Goal: Use online tool/utility: Utilize a website feature to perform a specific function

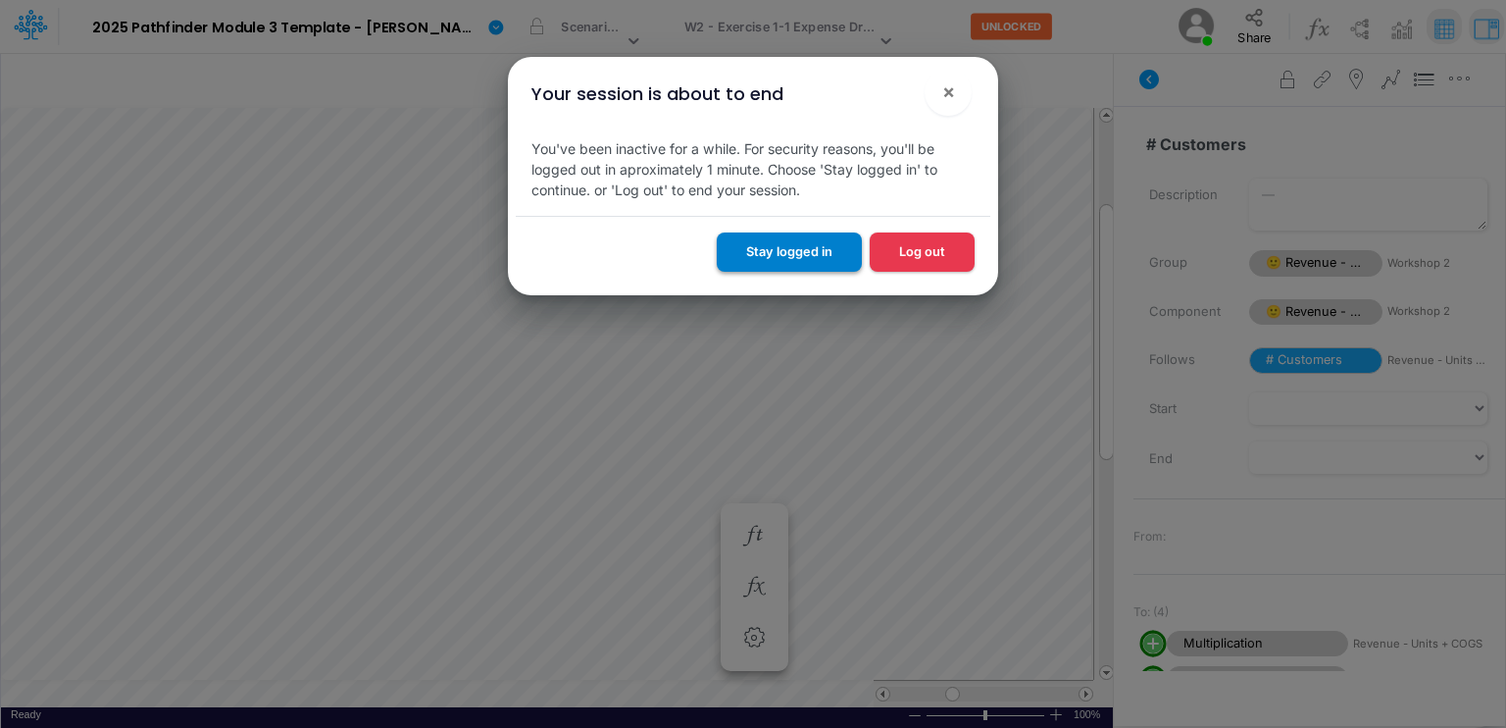
scroll to position [9, 2]
click at [799, 250] on button "Stay logged in" at bounding box center [789, 251] width 145 height 38
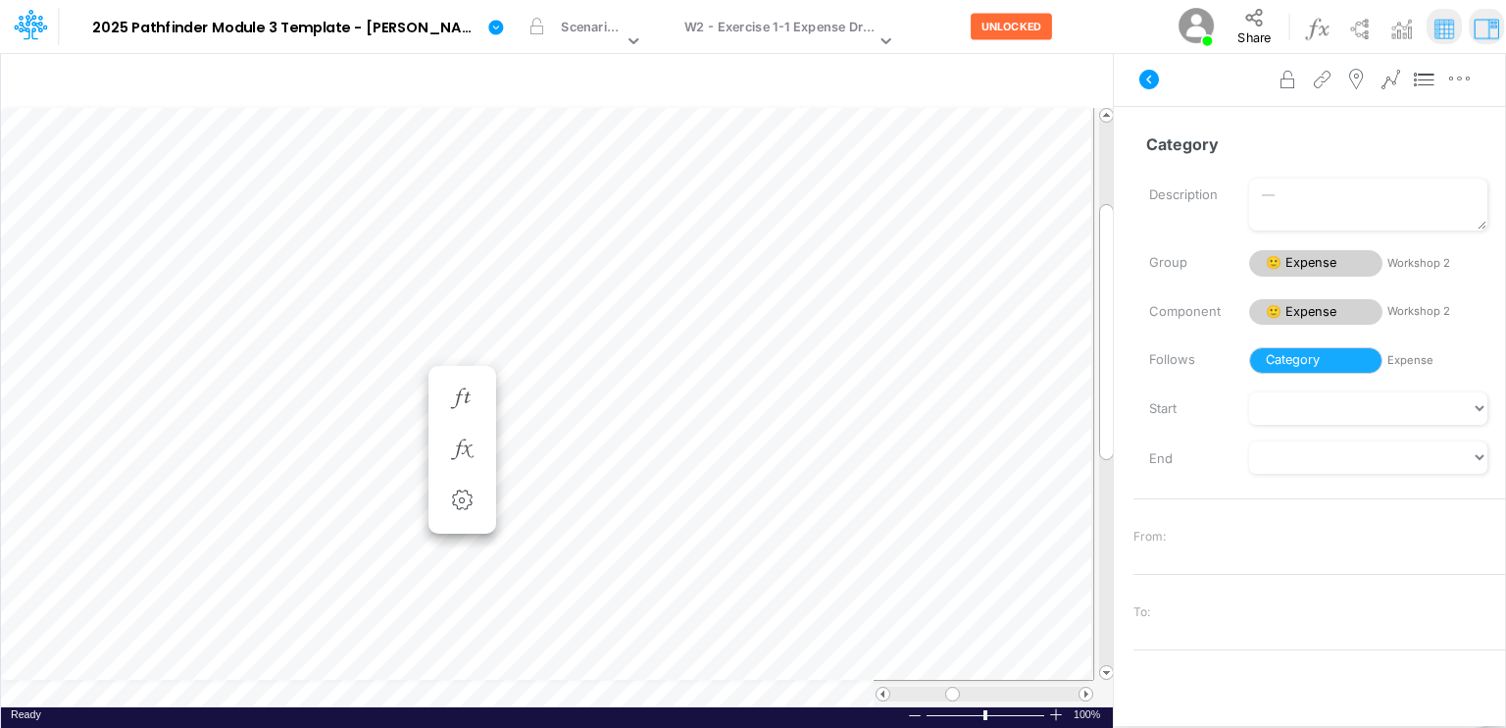
click at [322, 350] on div "Paste Cut Copy AutoFill Marketing" at bounding box center [557, 407] width 1112 height 599
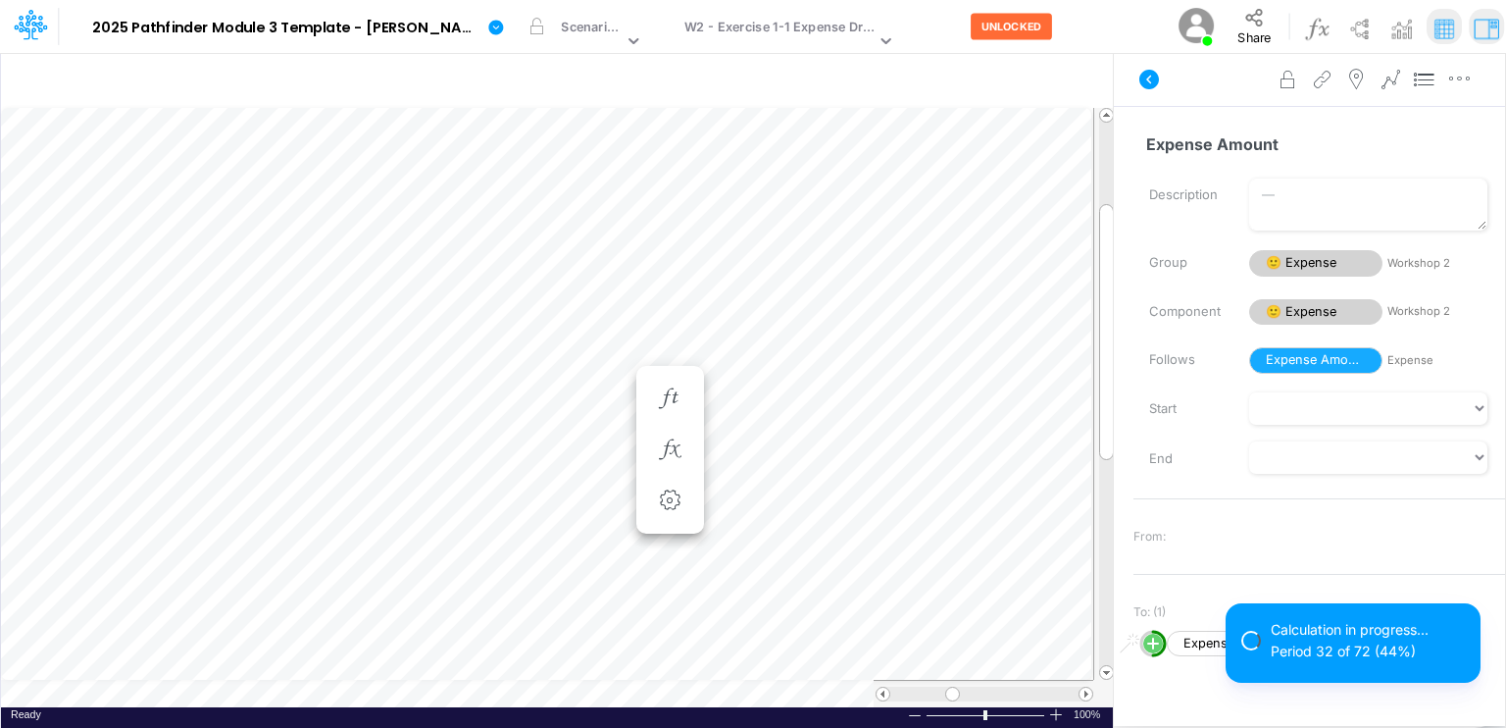
scroll to position [9, 2]
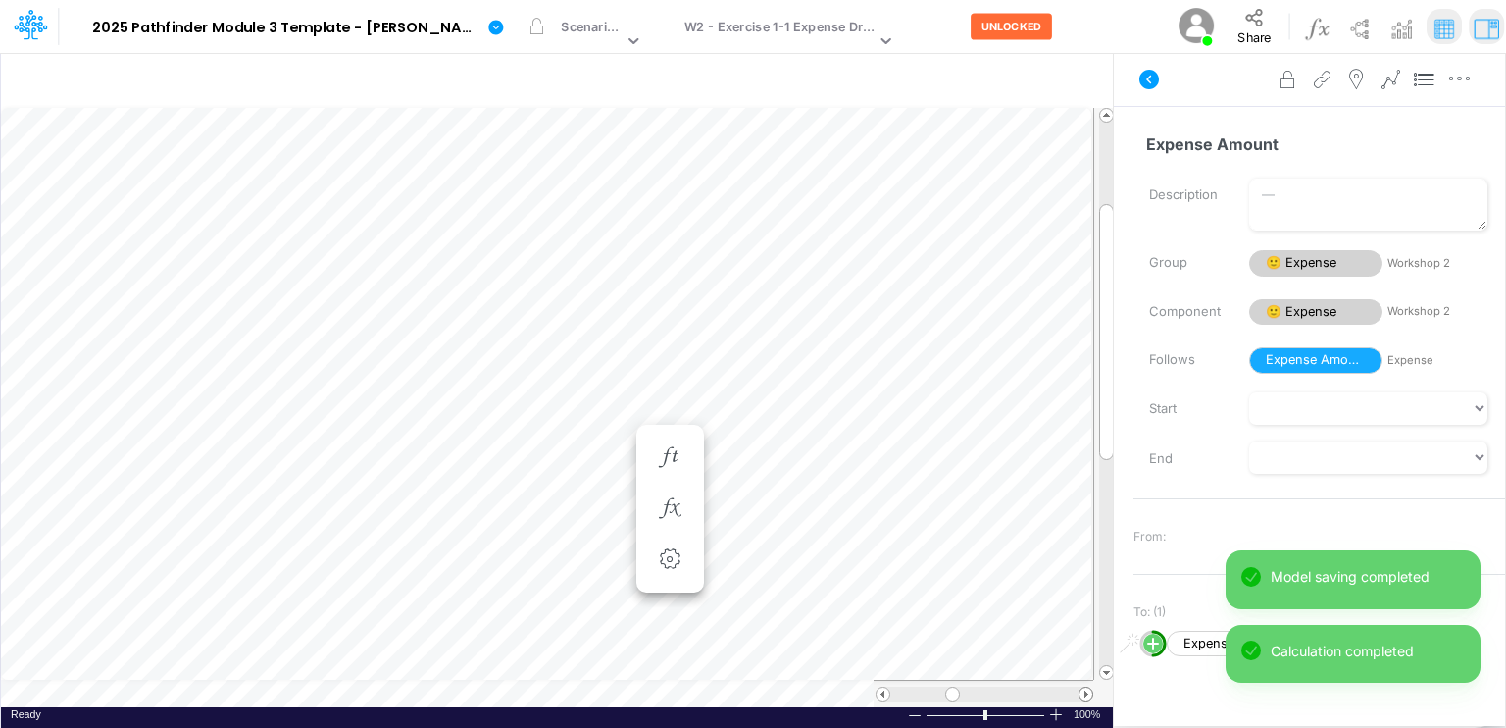
click at [1083, 693] on span at bounding box center [1086, 693] width 13 height 13
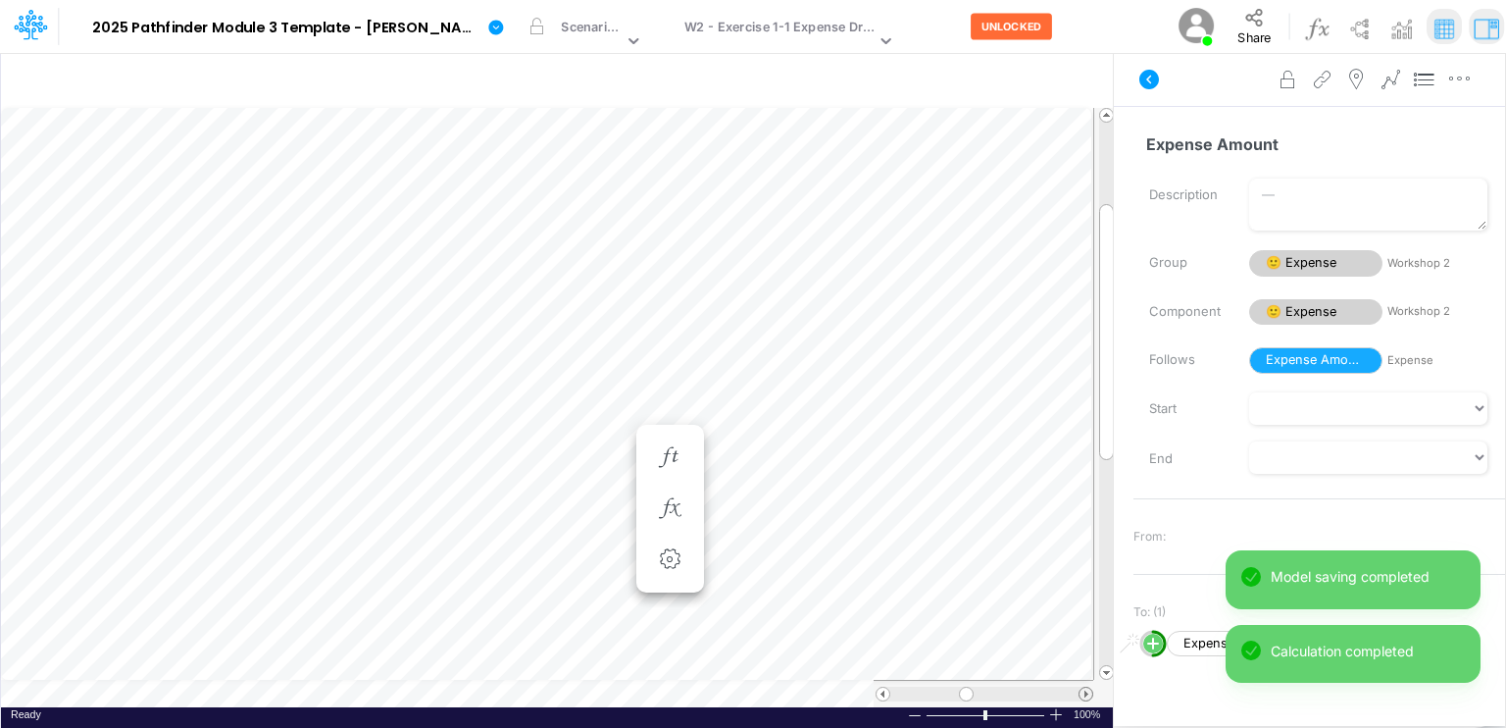
click at [1083, 693] on span at bounding box center [1086, 693] width 13 height 13
